Goal: Information Seeking & Learning: Find specific fact

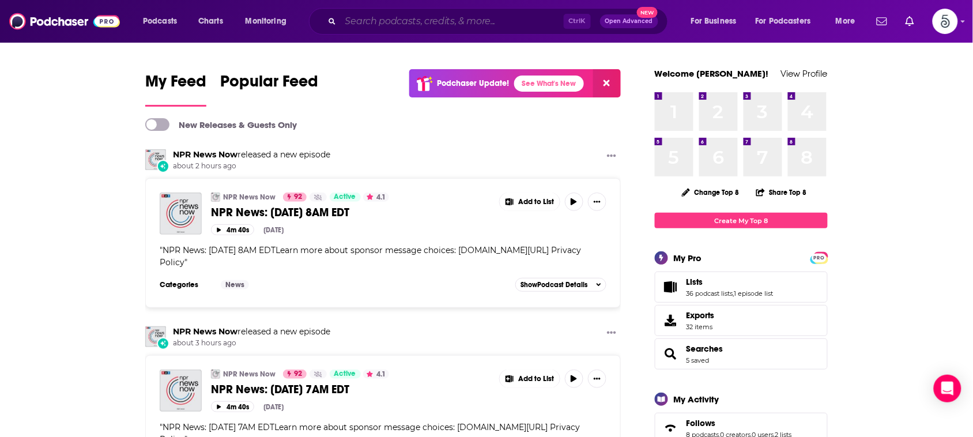
click at [487, 21] on input "Search podcasts, credits, & more..." at bounding box center [452, 21] width 223 height 18
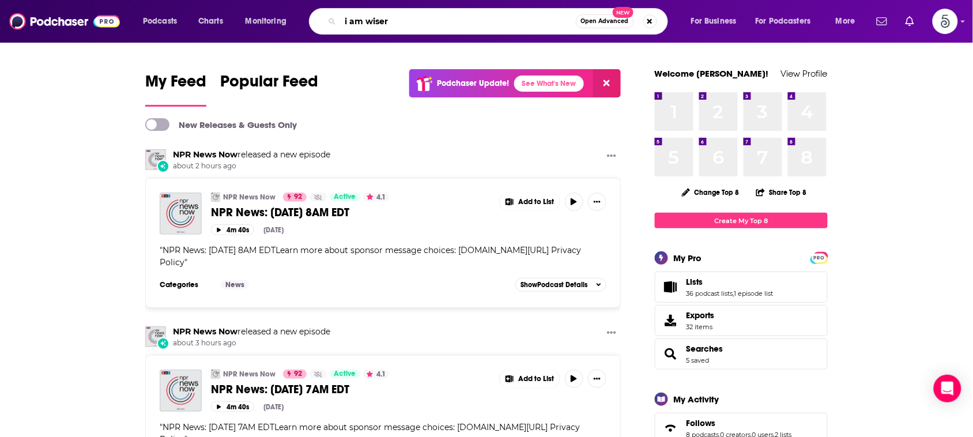
type input "i am wiser"
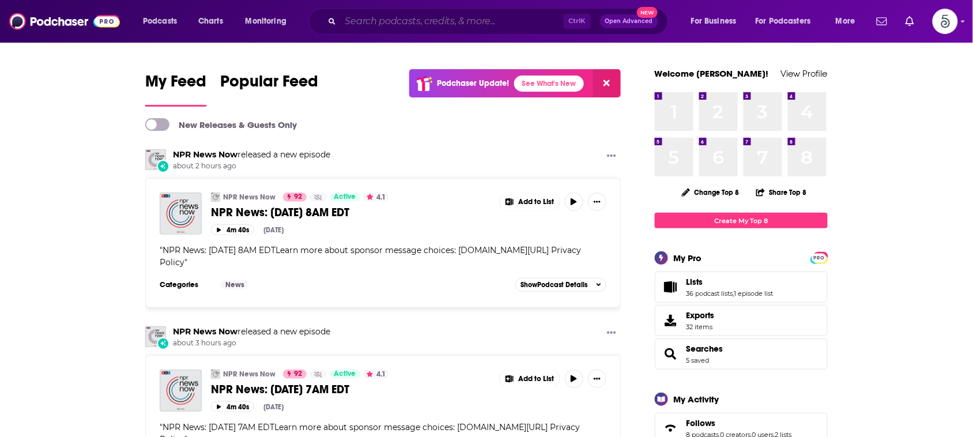
click at [514, 21] on input "Search podcasts, credits, & more..." at bounding box center [452, 21] width 223 height 18
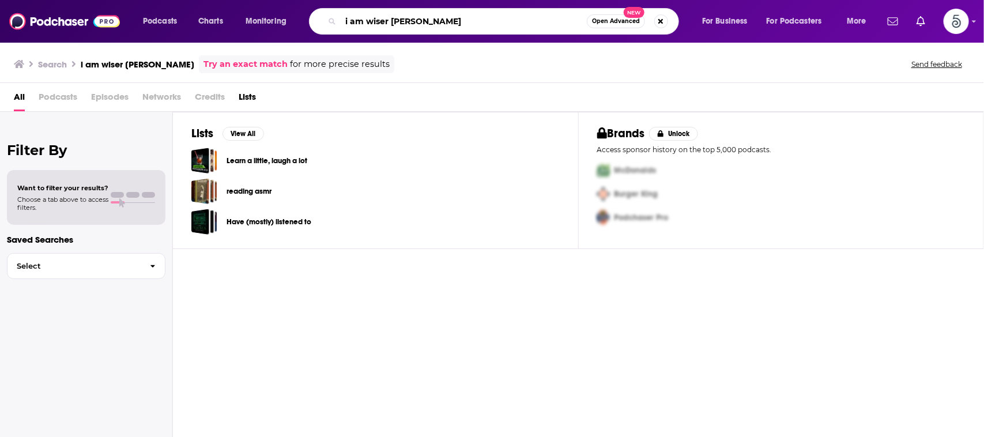
click at [390, 19] on input "i am wiser [PERSON_NAME]" at bounding box center [464, 21] width 246 height 18
drag, startPoint x: 392, startPoint y: 23, endPoint x: 320, endPoint y: 16, distance: 72.4
click at [320, 16] on div "li am wiseraura [PERSON_NAME] Open Advanced New" at bounding box center [494, 21] width 370 height 27
type input "[PERSON_NAME]"
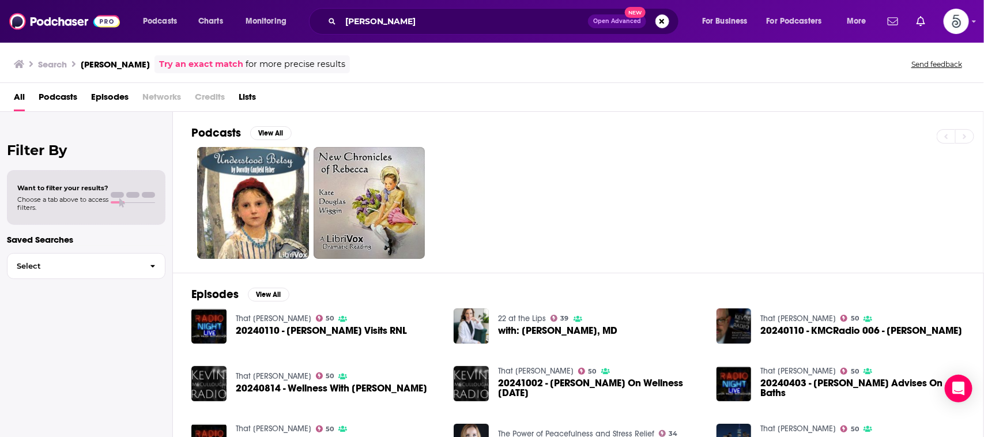
click at [434, 128] on div "Podcasts View All" at bounding box center [587, 136] width 792 height 21
